Goal: Entertainment & Leisure: Consume media (video, audio)

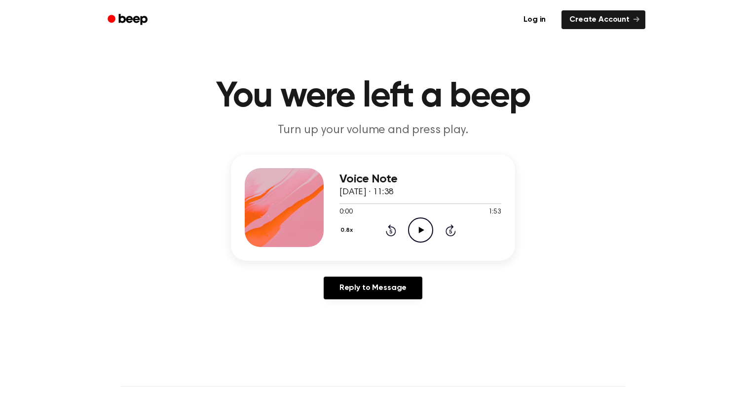
click at [417, 227] on icon "Play Audio" at bounding box center [420, 229] width 25 height 25
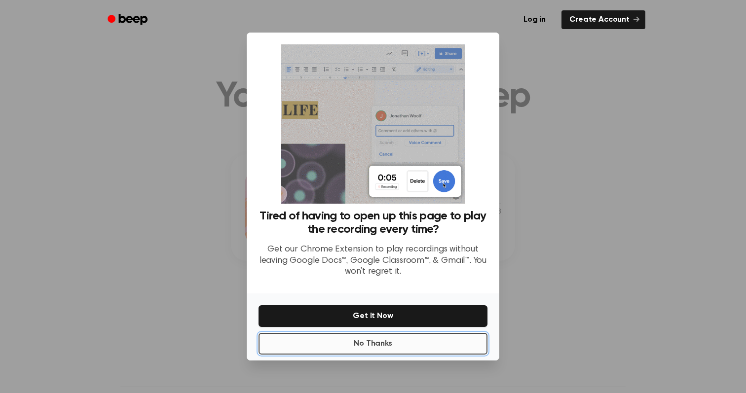
click at [387, 354] on button "No Thanks" at bounding box center [372, 344] width 229 height 22
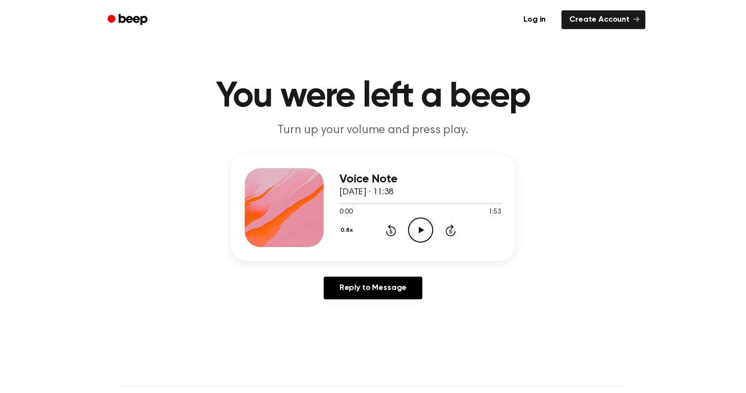
click at [420, 231] on icon at bounding box center [420, 230] width 5 height 6
click at [340, 228] on button "0.8x" at bounding box center [347, 230] width 17 height 17
click at [359, 282] on div "1.0x" at bounding box center [358, 290] width 38 height 18
click at [387, 239] on div "1.0x Rewind 5 seconds Pause Audio Skip 5 seconds" at bounding box center [420, 229] width 162 height 25
click at [393, 229] on icon at bounding box center [391, 230] width 10 height 12
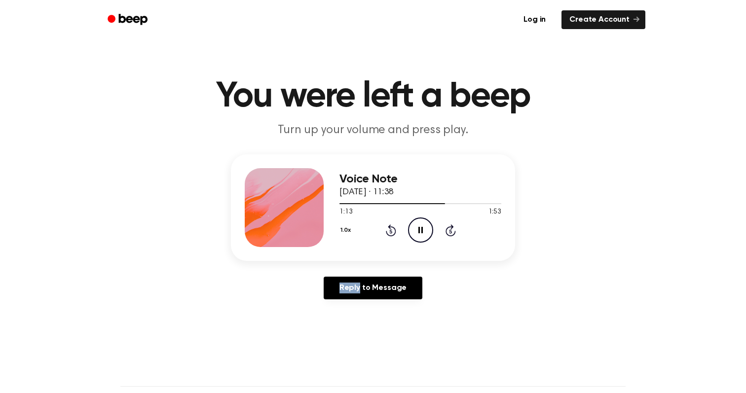
click at [393, 229] on icon at bounding box center [391, 230] width 10 height 12
click at [394, 229] on icon at bounding box center [391, 230] width 10 height 12
click at [394, 228] on icon at bounding box center [391, 230] width 10 height 12
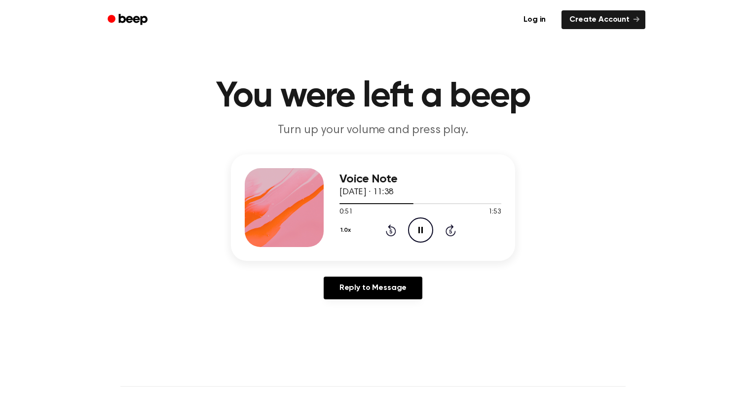
click at [394, 228] on icon at bounding box center [391, 230] width 10 height 12
click at [430, 230] on icon "Play Audio" at bounding box center [420, 229] width 25 height 25
click at [395, 227] on icon "Rewind 5 seconds" at bounding box center [390, 230] width 11 height 13
click at [390, 228] on icon "Rewind 5 seconds" at bounding box center [390, 230] width 11 height 13
click at [407, 216] on div "0:00 2:06" at bounding box center [420, 212] width 162 height 10
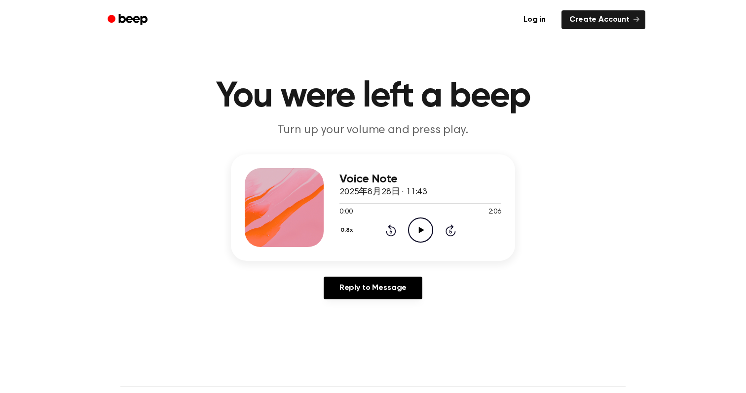
click at [414, 226] on icon "Play Audio" at bounding box center [420, 229] width 25 height 25
click at [389, 230] on icon "Rewind 5 seconds" at bounding box center [390, 230] width 11 height 13
click at [414, 231] on icon "Play Audio" at bounding box center [420, 229] width 25 height 25
click at [468, 52] on main "You were left a beep Turn up your volume and press play. Voice Note 2025年8月28日 …" at bounding box center [373, 304] width 746 height 608
